Goal: Task Accomplishment & Management: Use online tool/utility

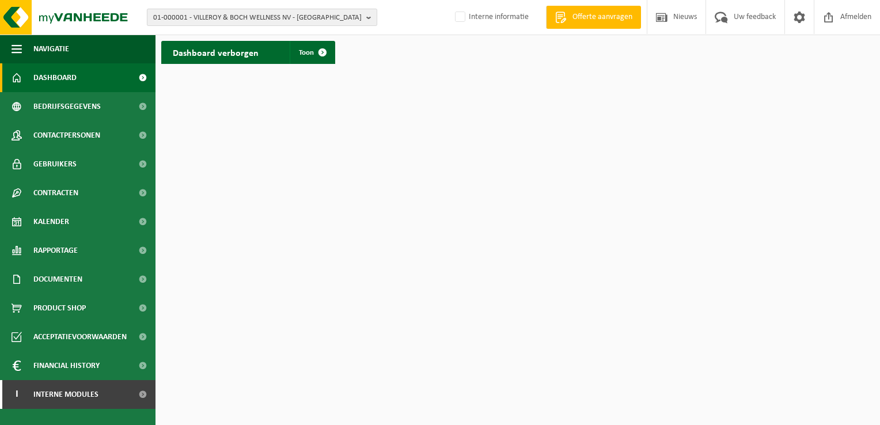
click at [231, 15] on span "01-000001 - VILLEROY & BOCH WELLNESS NV - [GEOGRAPHIC_DATA]" at bounding box center [257, 17] width 208 height 17
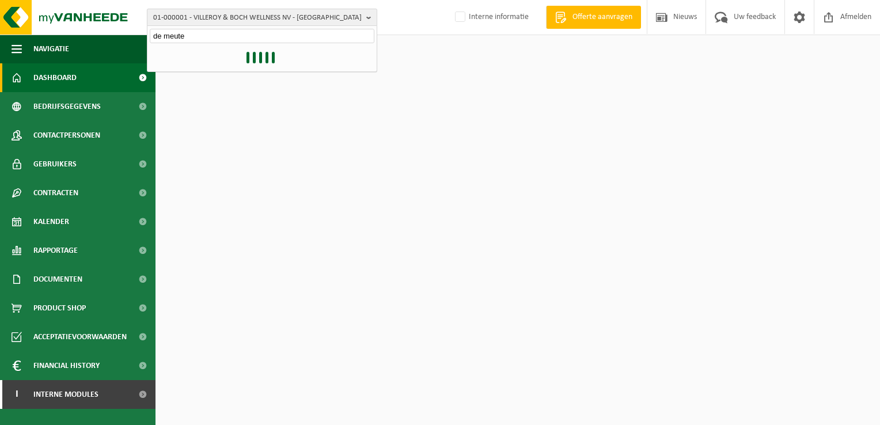
type input "de meuter"
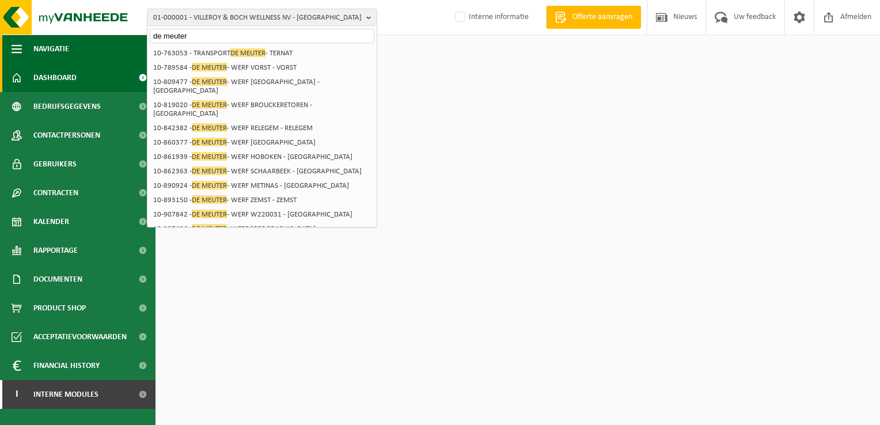
drag, startPoint x: 189, startPoint y: 38, endPoint x: 101, endPoint y: 38, distance: 88.7
click at [101, 38] on div "01-000001 - VILLEROY & BOCH WELLNESS [GEOGRAPHIC_DATA] - [GEOGRAPHIC_DATA] de m…" at bounding box center [440, 35] width 880 height 70
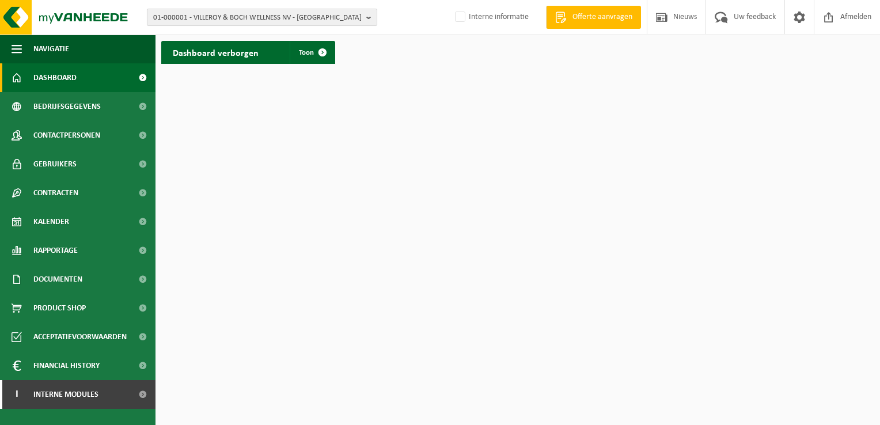
click at [197, 10] on span "01-000001 - VILLEROY & BOCH WELLNESS NV - [GEOGRAPHIC_DATA]" at bounding box center [257, 17] width 208 height 17
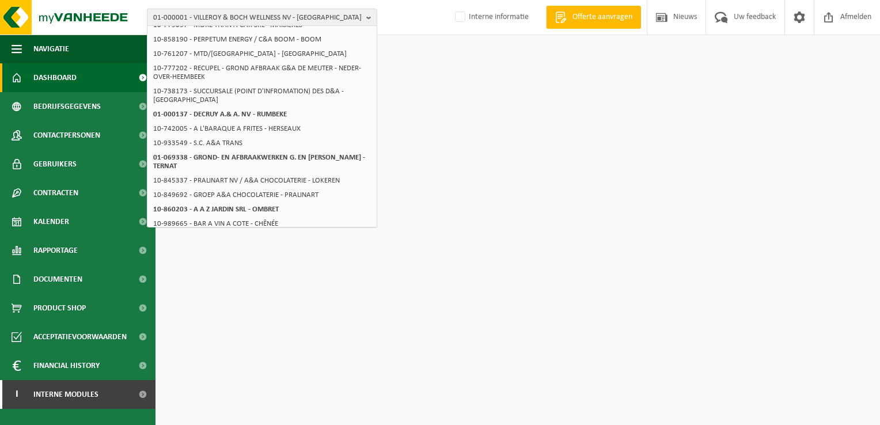
scroll to position [224, 0]
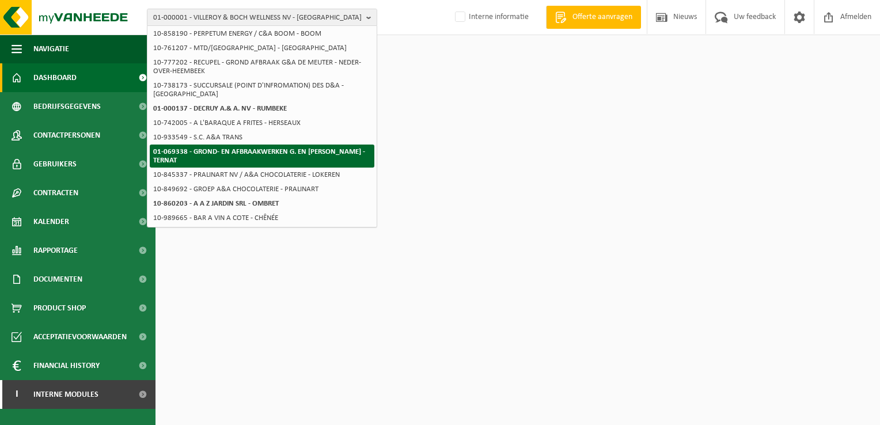
type input "g & a"
click at [264, 155] on strong "01-069338 - GROND- EN AFBRAAKWERKEN G. EN [PERSON_NAME] - TERNAT" at bounding box center [259, 156] width 212 height 16
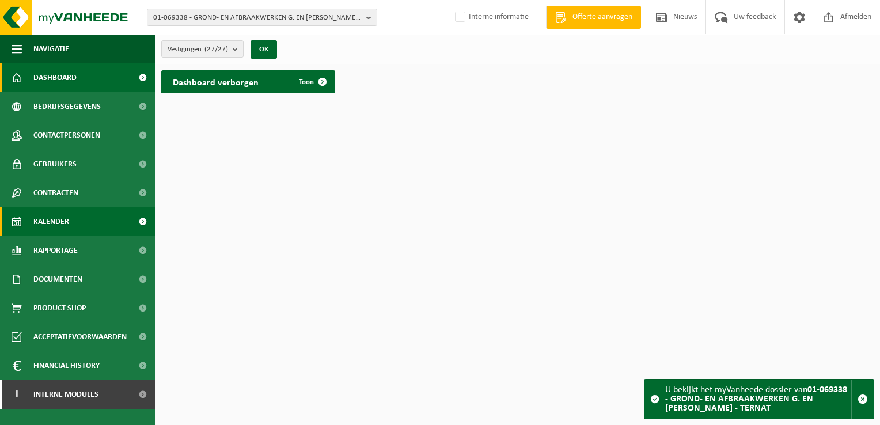
click at [75, 225] on link "Kalender" at bounding box center [77, 221] width 155 height 29
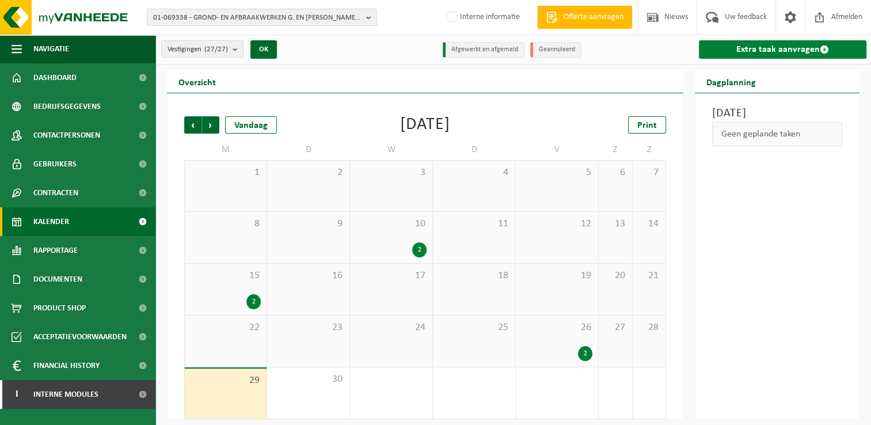
click at [723, 53] on link "Extra taak aanvragen" at bounding box center [783, 49] width 168 height 18
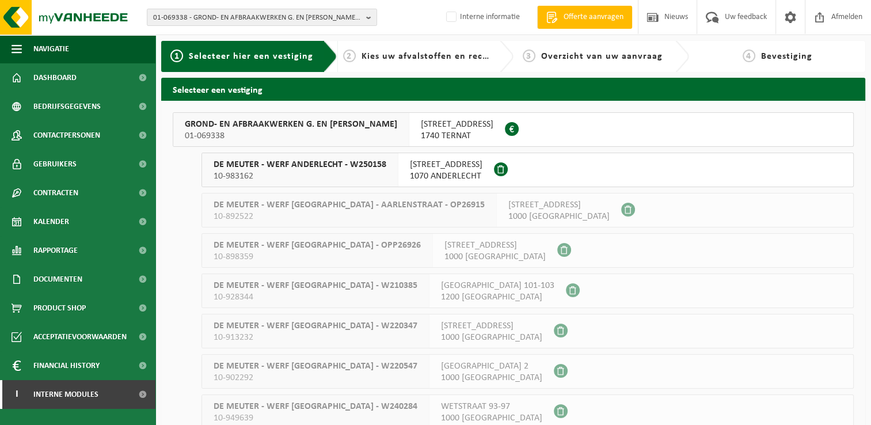
click at [568, 358] on div "DE MEUTER - WERF BRUSSEL - W220547 10-902292 RUE BLANCHE 2 1000 BRUSSEL" at bounding box center [528, 371] width 652 height 35
click at [578, 284] on div "DE MEUTER - WERF BRUSSEL - W210385 10-928344 RUE NEERVELD 101-103 1200 SINT-LAM…" at bounding box center [528, 290] width 652 height 35
